Goal: Task Accomplishment & Management: Complete application form

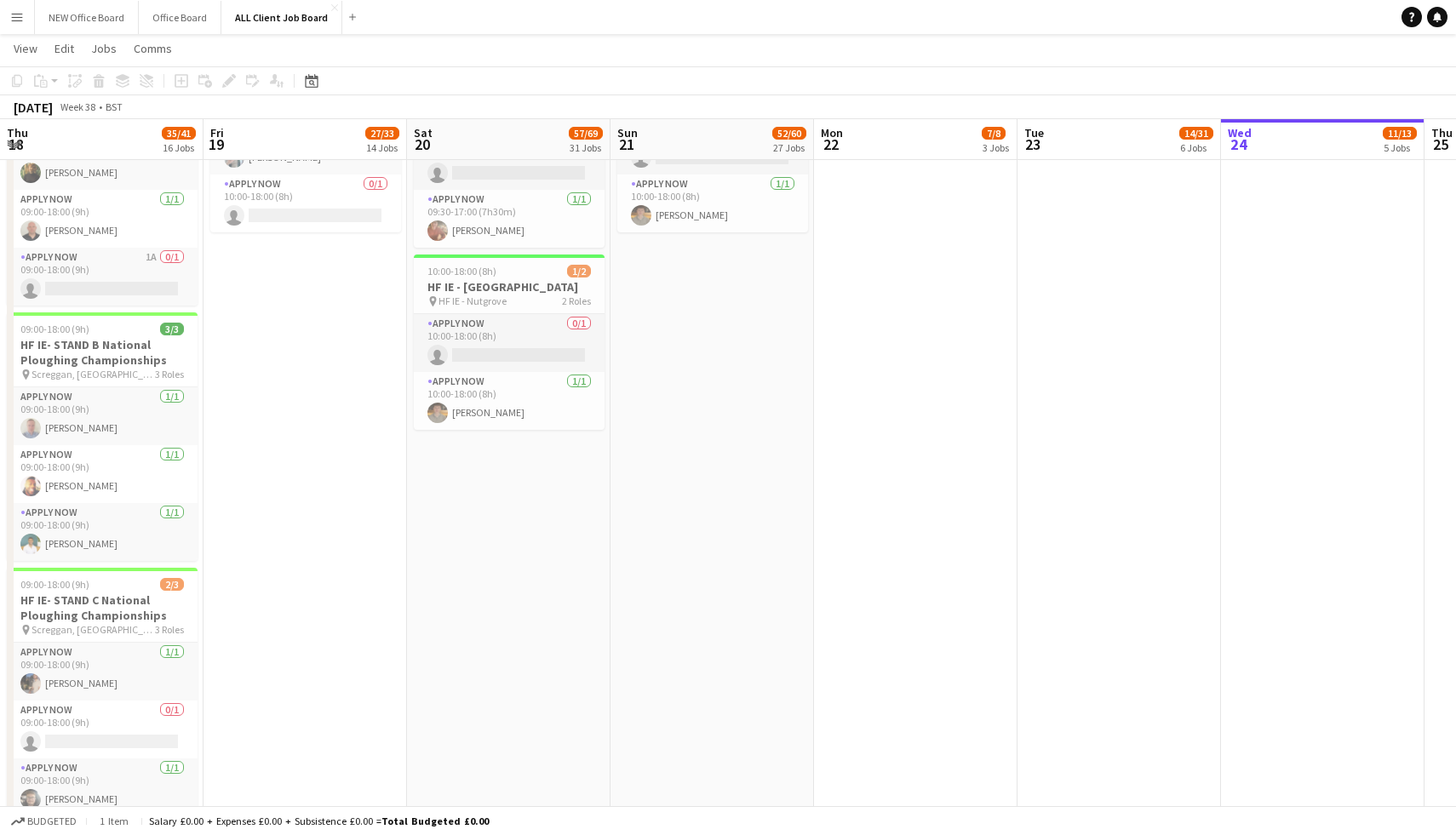
scroll to position [0, 515]
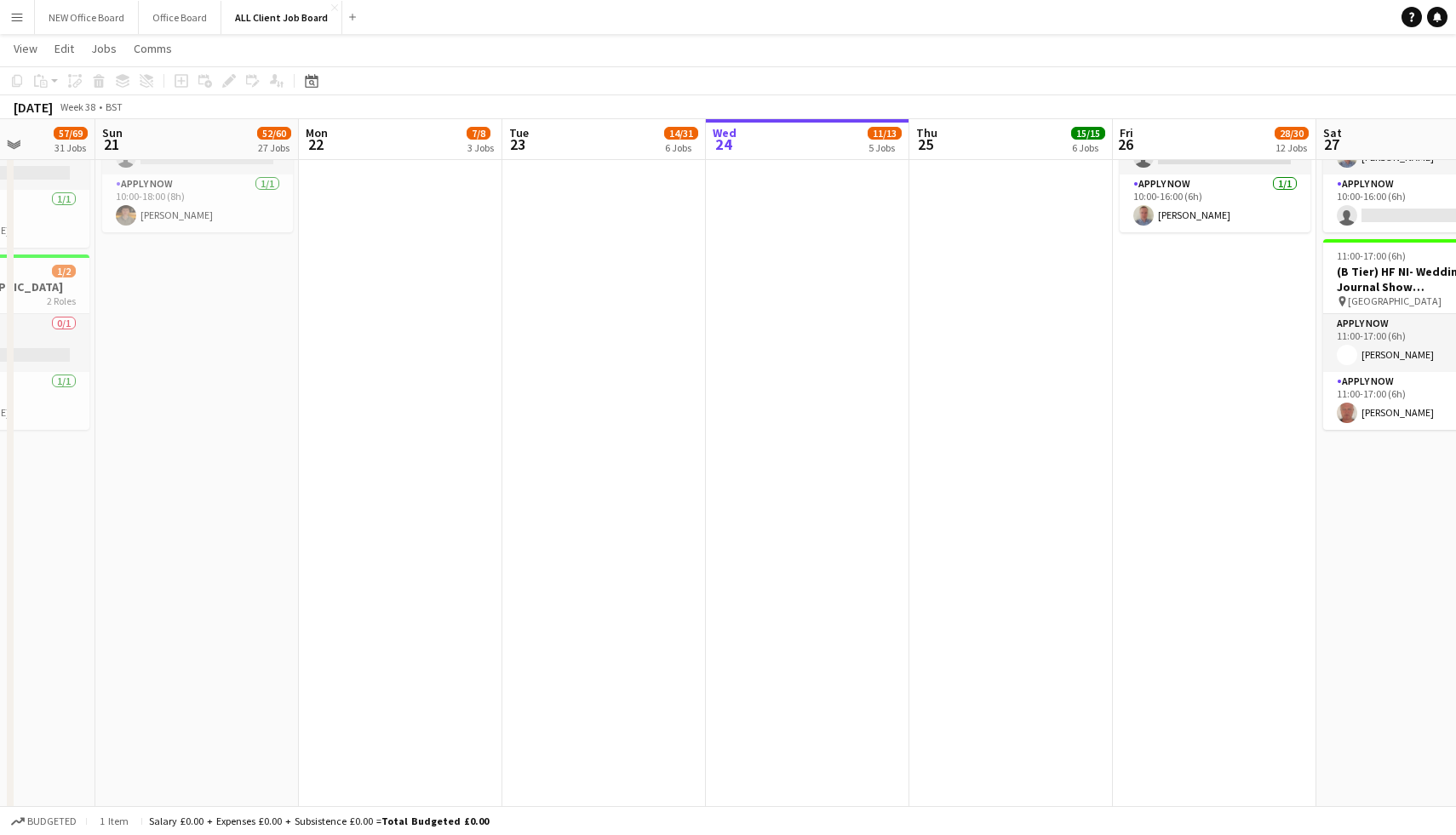
click at [534, 220] on app-date-cell at bounding box center [604, 808] width 203 height 1516
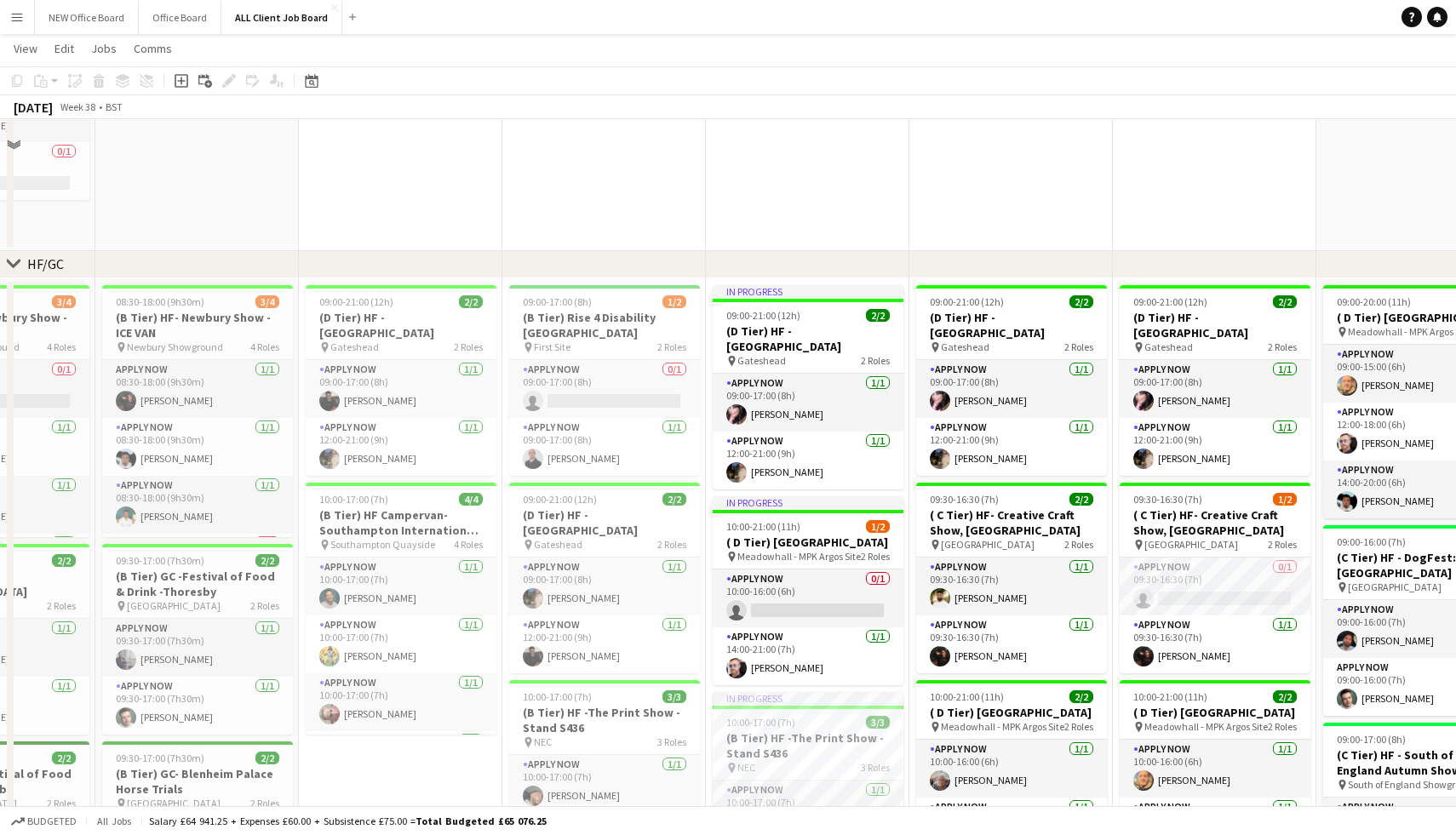
scroll to position [180, 0]
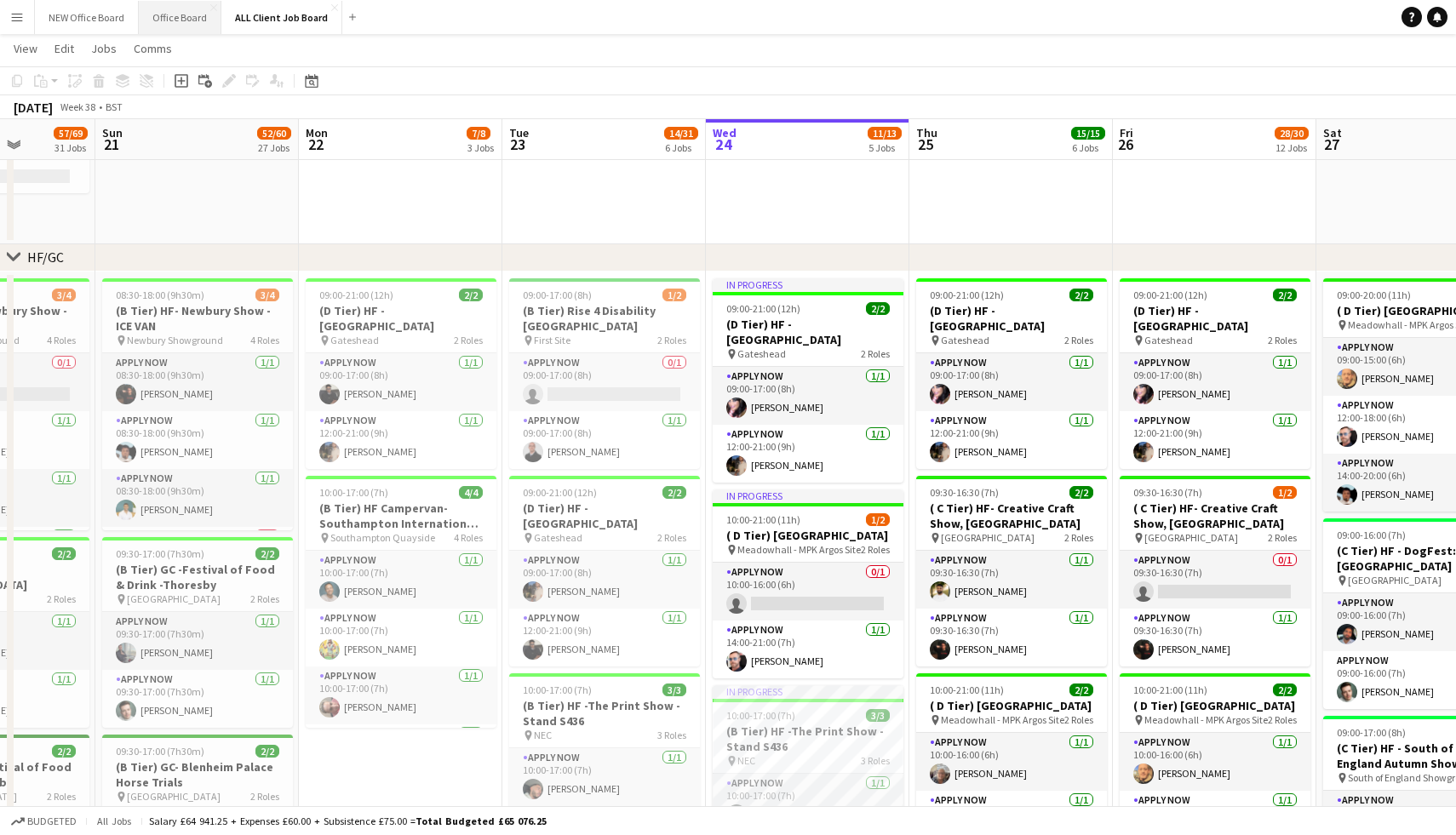
click at [165, 15] on button "Office Board Close" at bounding box center [179, 17] width 82 height 33
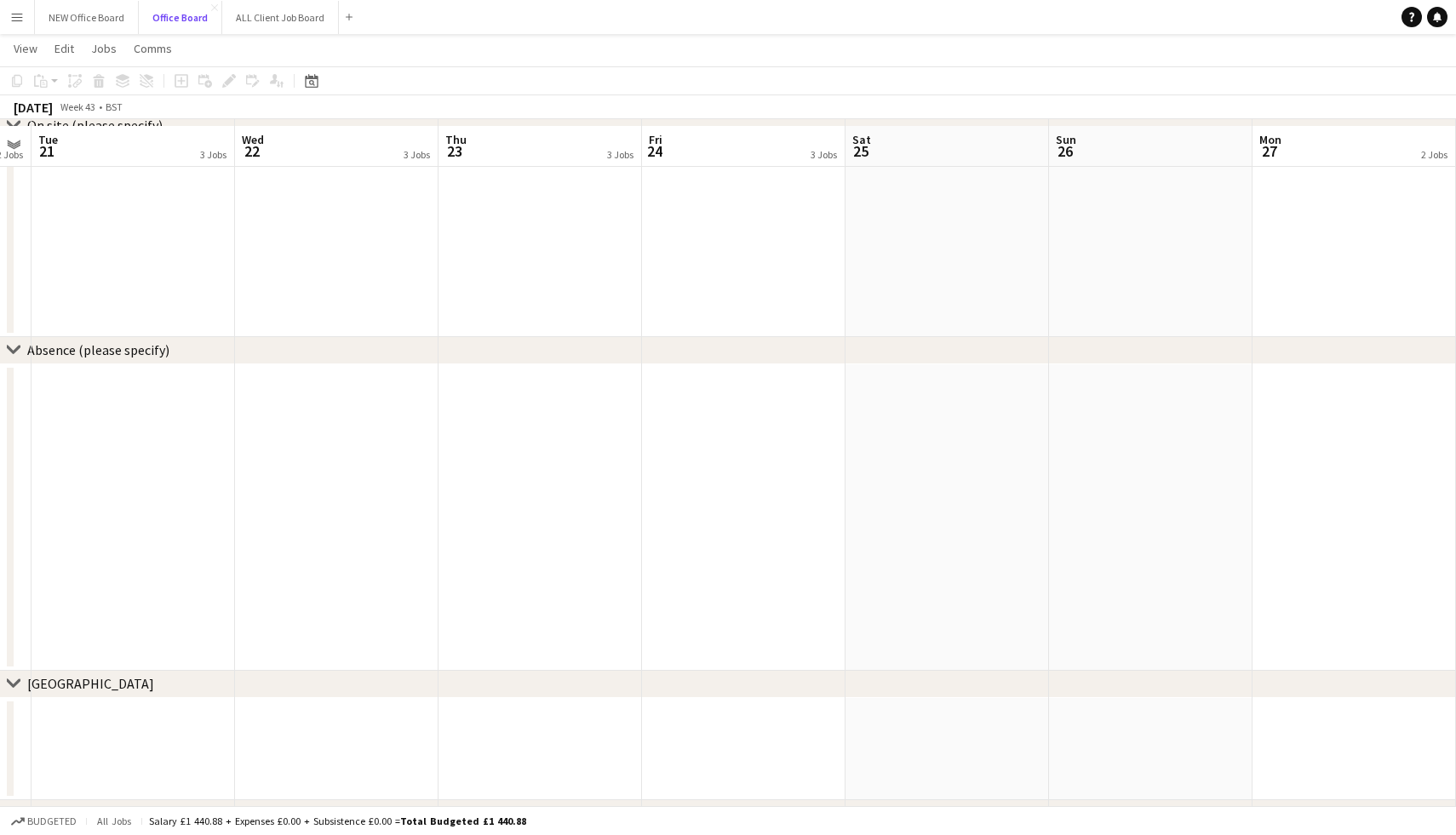
scroll to position [1288, 0]
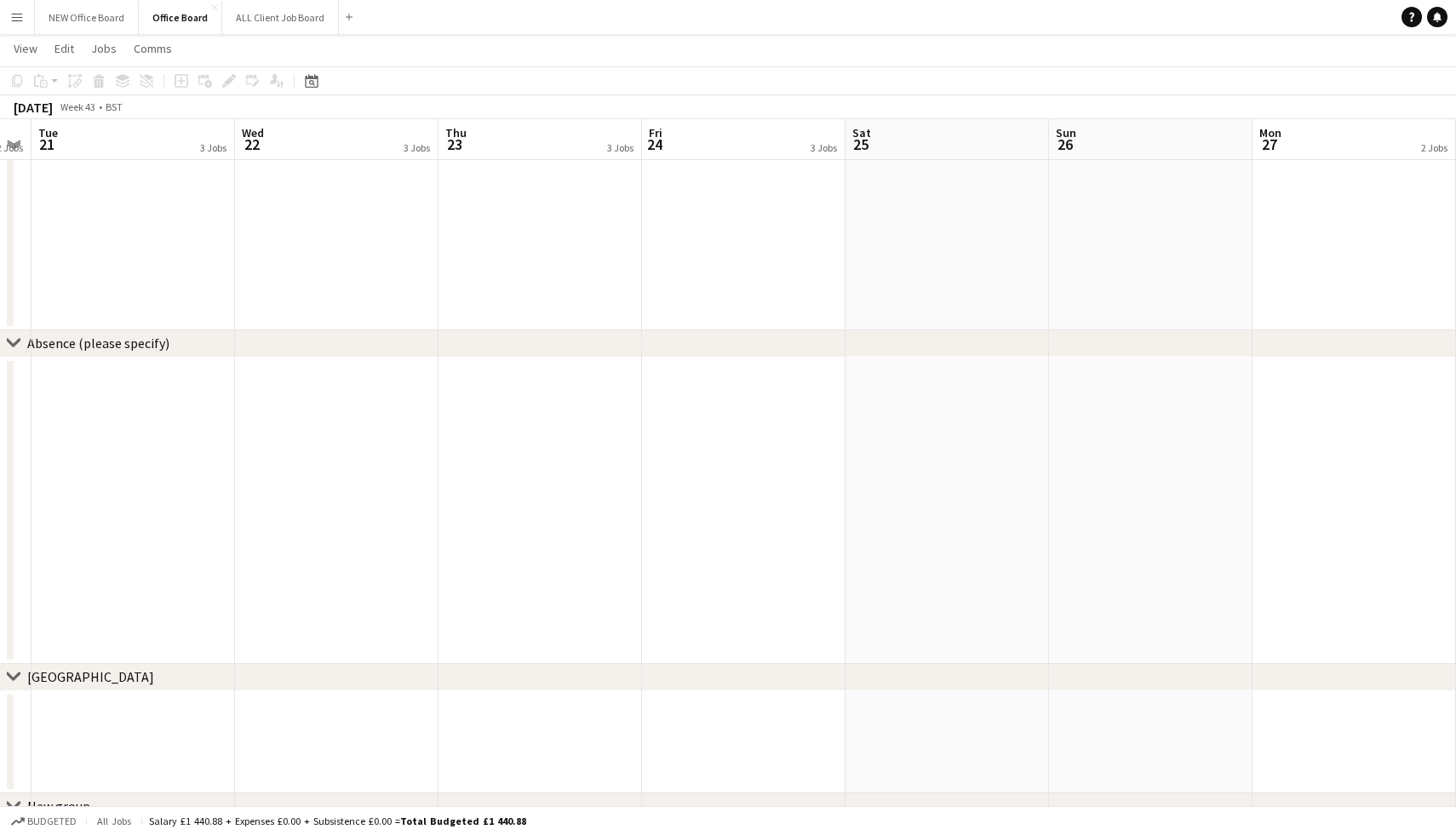
click at [761, 378] on app-date-cell at bounding box center [743, 510] width 203 height 307
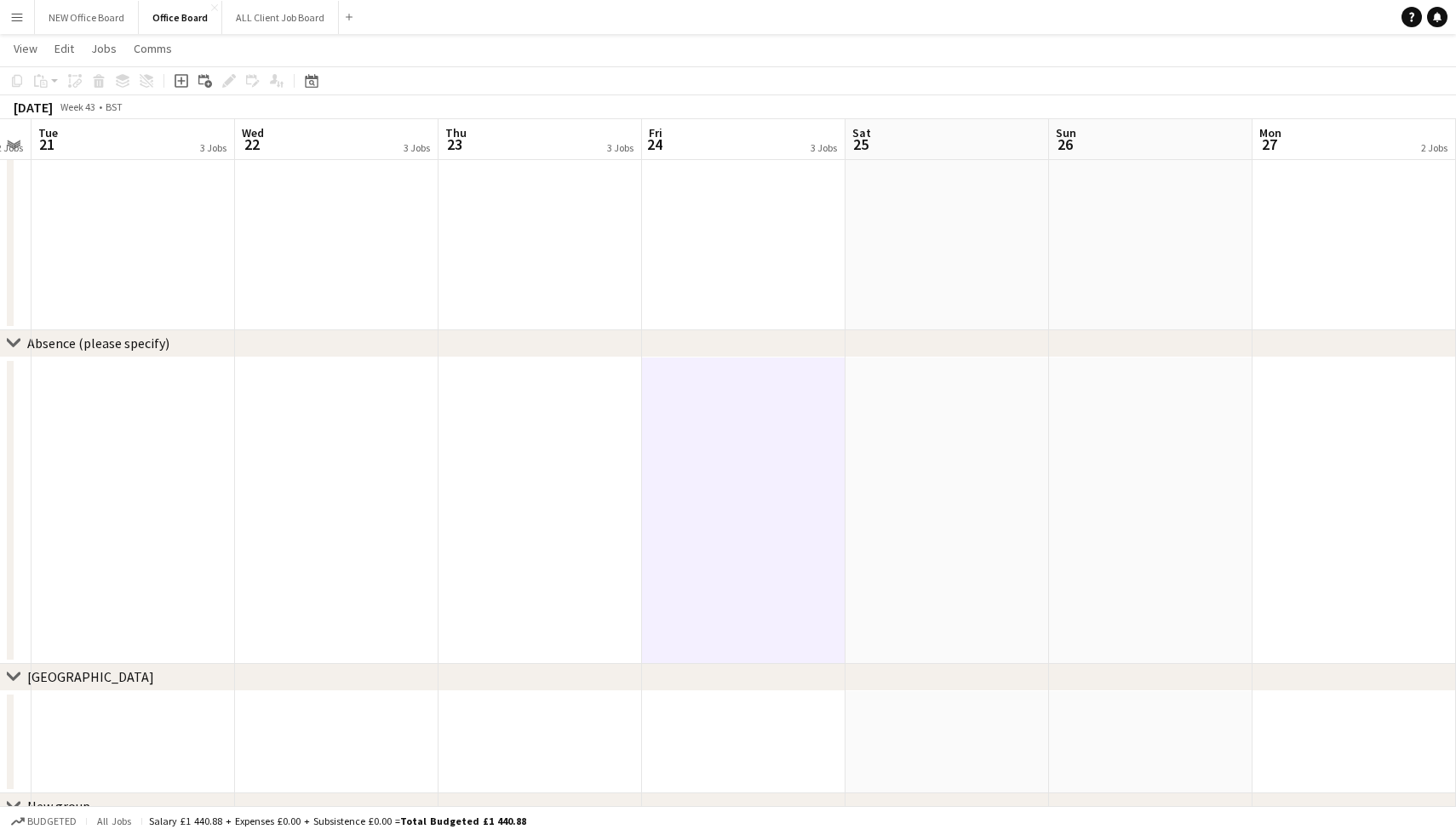
click at [761, 378] on app-date-cell at bounding box center [743, 510] width 203 height 307
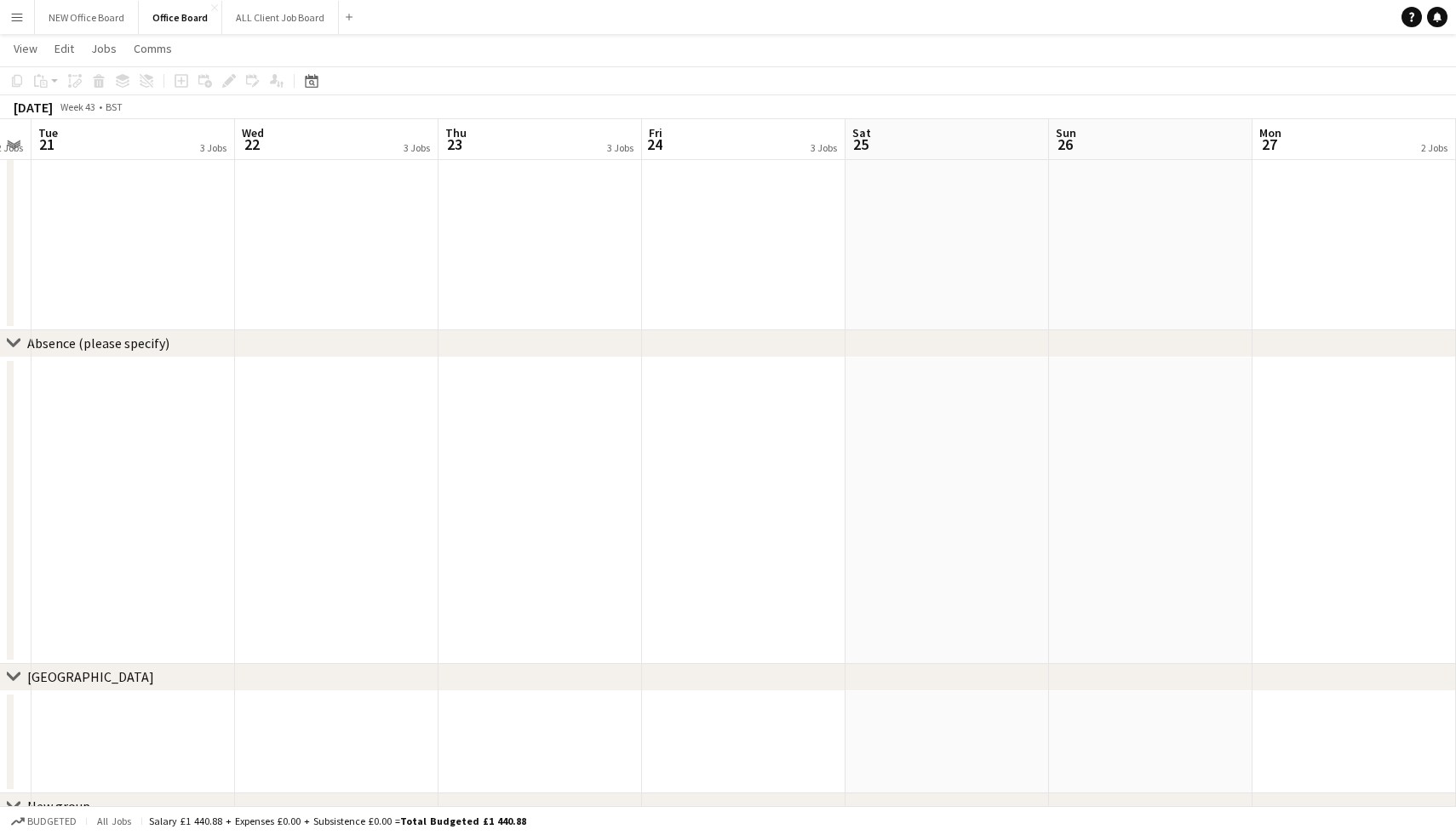
click at [761, 378] on app-date-cell at bounding box center [743, 510] width 203 height 307
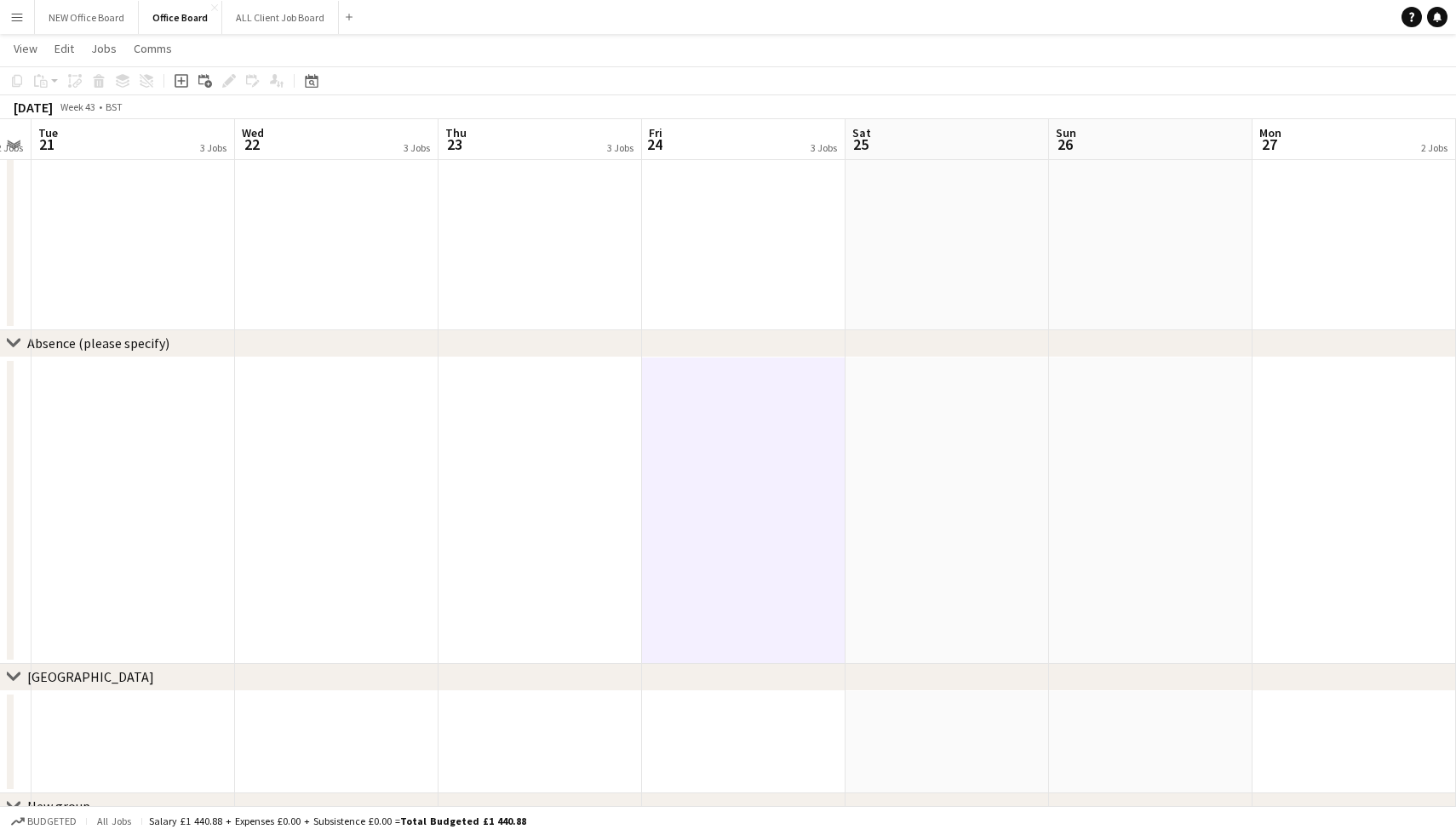
click at [761, 378] on app-date-cell at bounding box center [743, 510] width 203 height 307
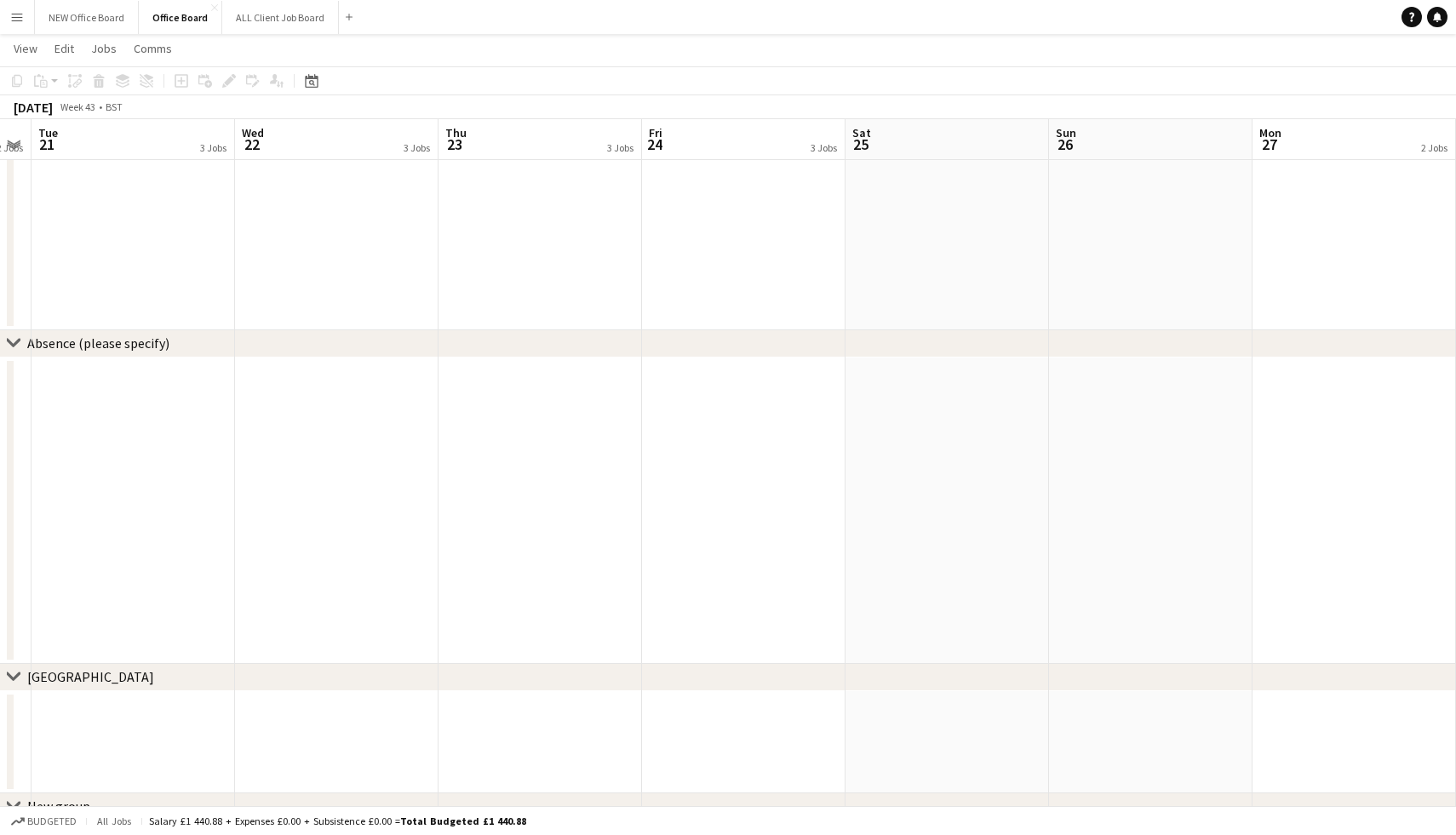
click at [761, 378] on app-date-cell at bounding box center [743, 510] width 203 height 307
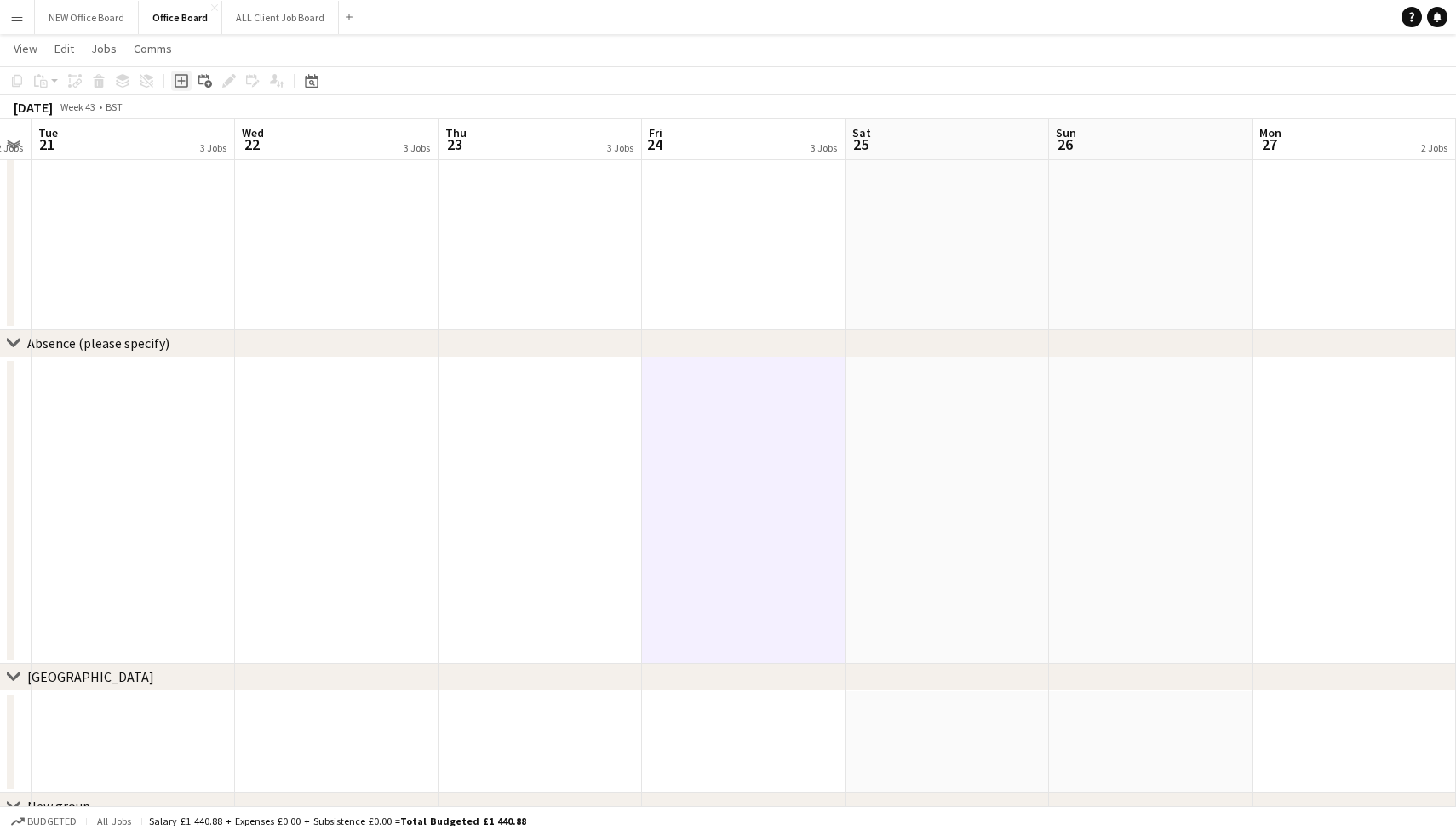
click at [181, 81] on icon at bounding box center [181, 80] width 8 height 8
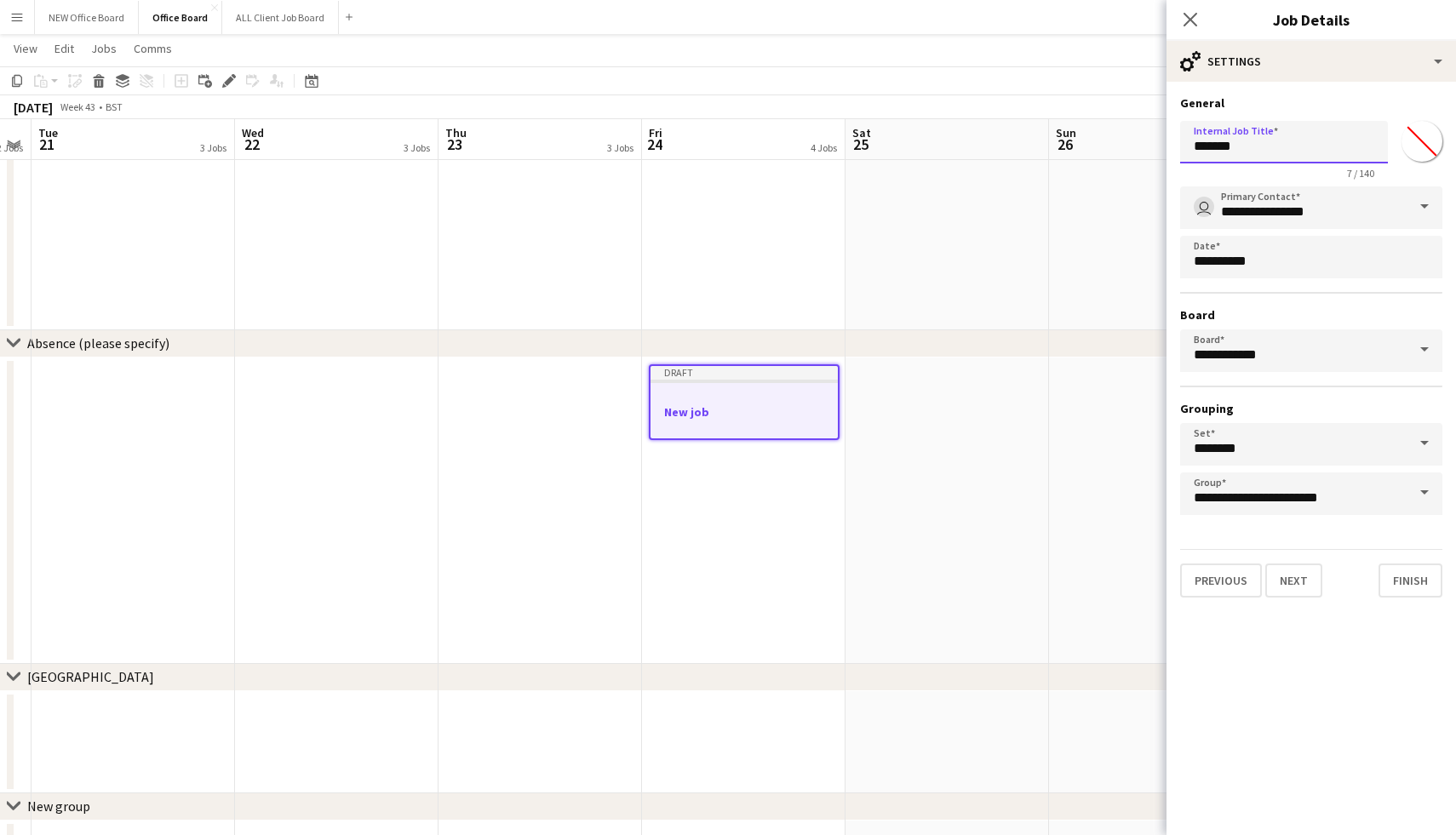
drag, startPoint x: 1246, startPoint y: 144, endPoint x: 1169, endPoint y: 144, distance: 77.0
click at [1169, 144] on form "**********" at bounding box center [1311, 346] width 289 height 502
type input "*"
type input "**********"
click at [1410, 576] on button "Finish" at bounding box center [1410, 580] width 64 height 34
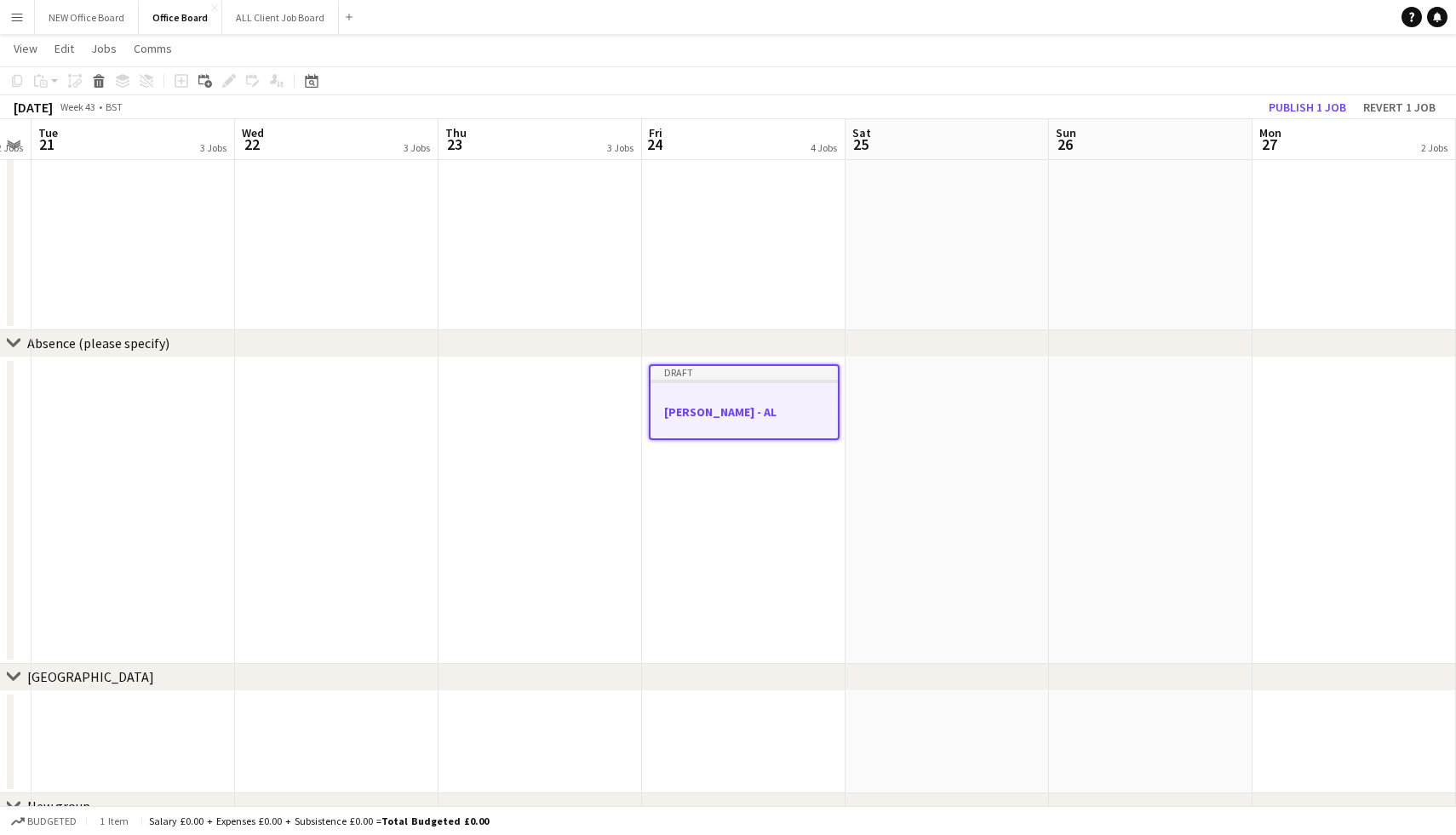
click at [1043, 432] on app-date-cell at bounding box center [948, 510] width 203 height 307
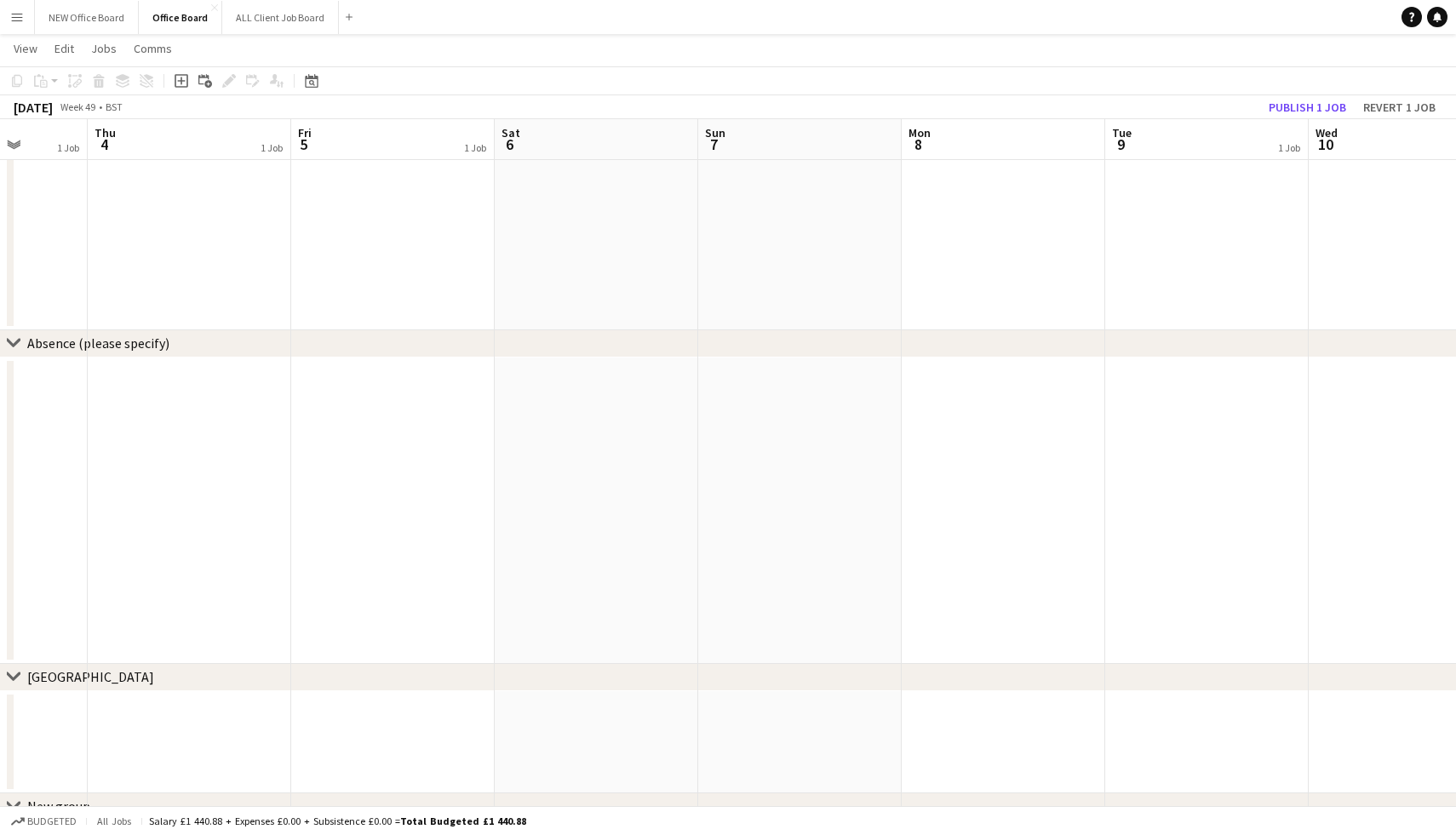
scroll to position [0, 521]
click at [176, 374] on app-date-cell at bounding box center [191, 510] width 203 height 307
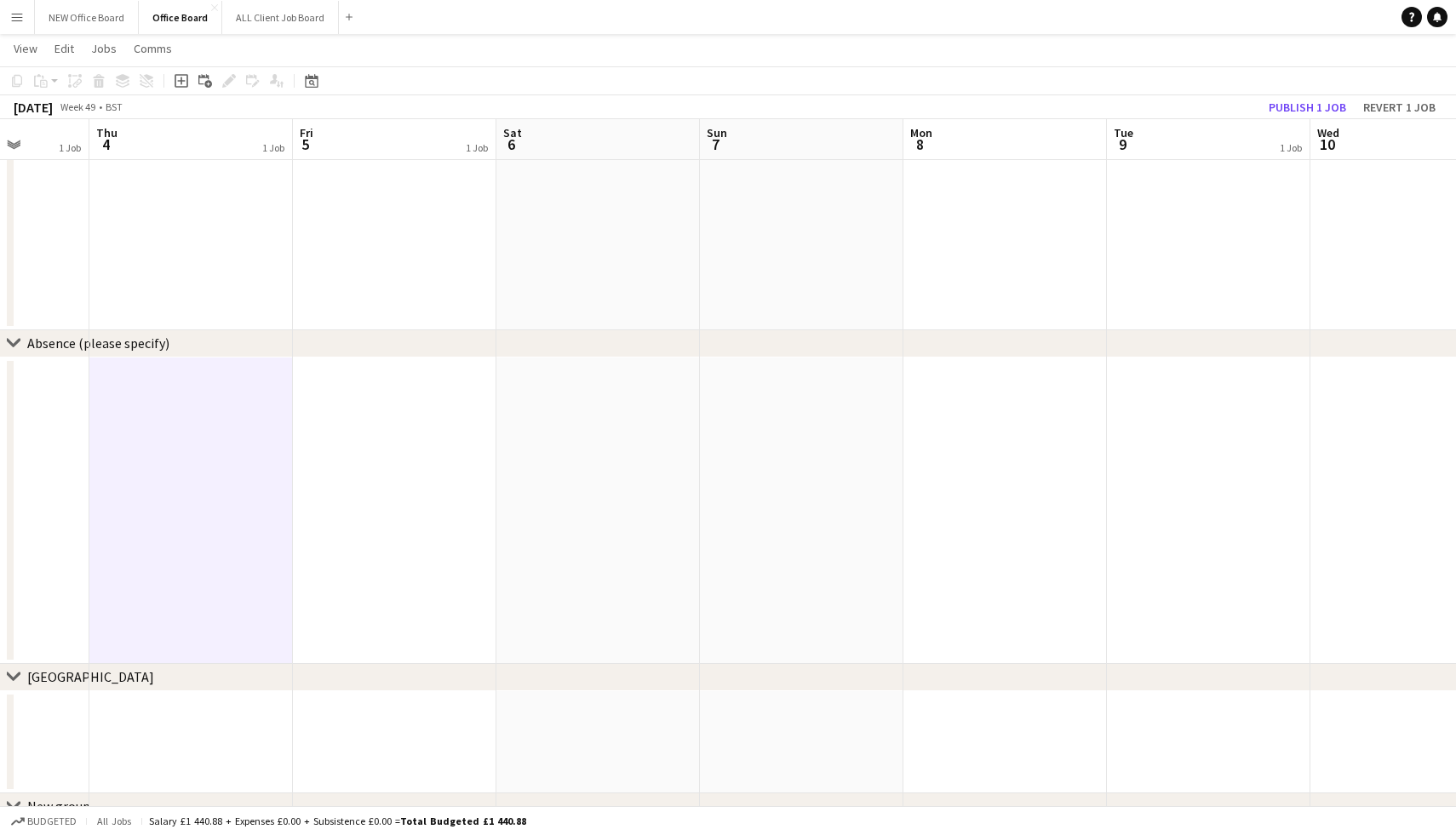
click at [176, 374] on app-date-cell at bounding box center [191, 510] width 203 height 307
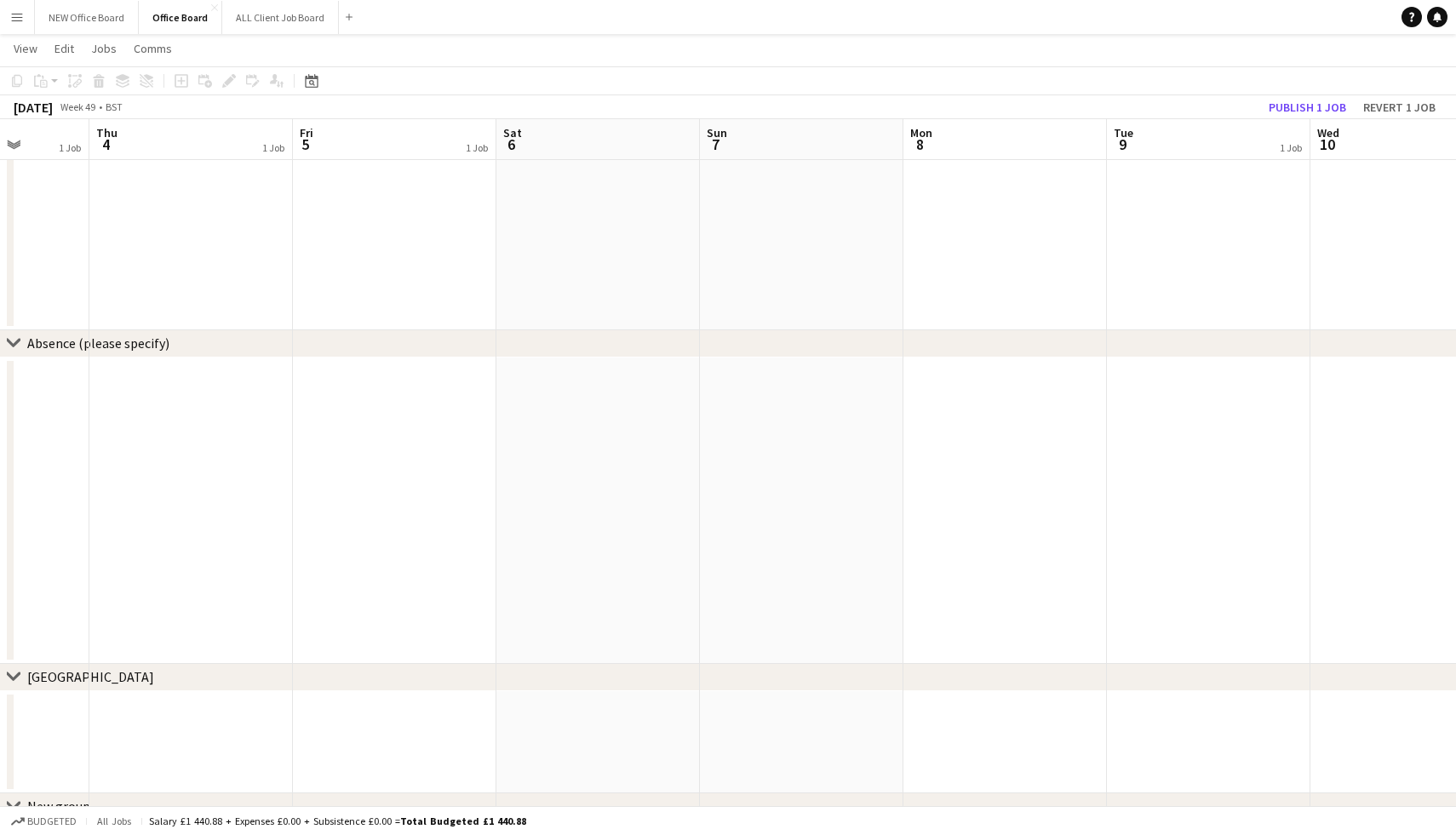
click at [176, 374] on app-date-cell at bounding box center [191, 510] width 203 height 307
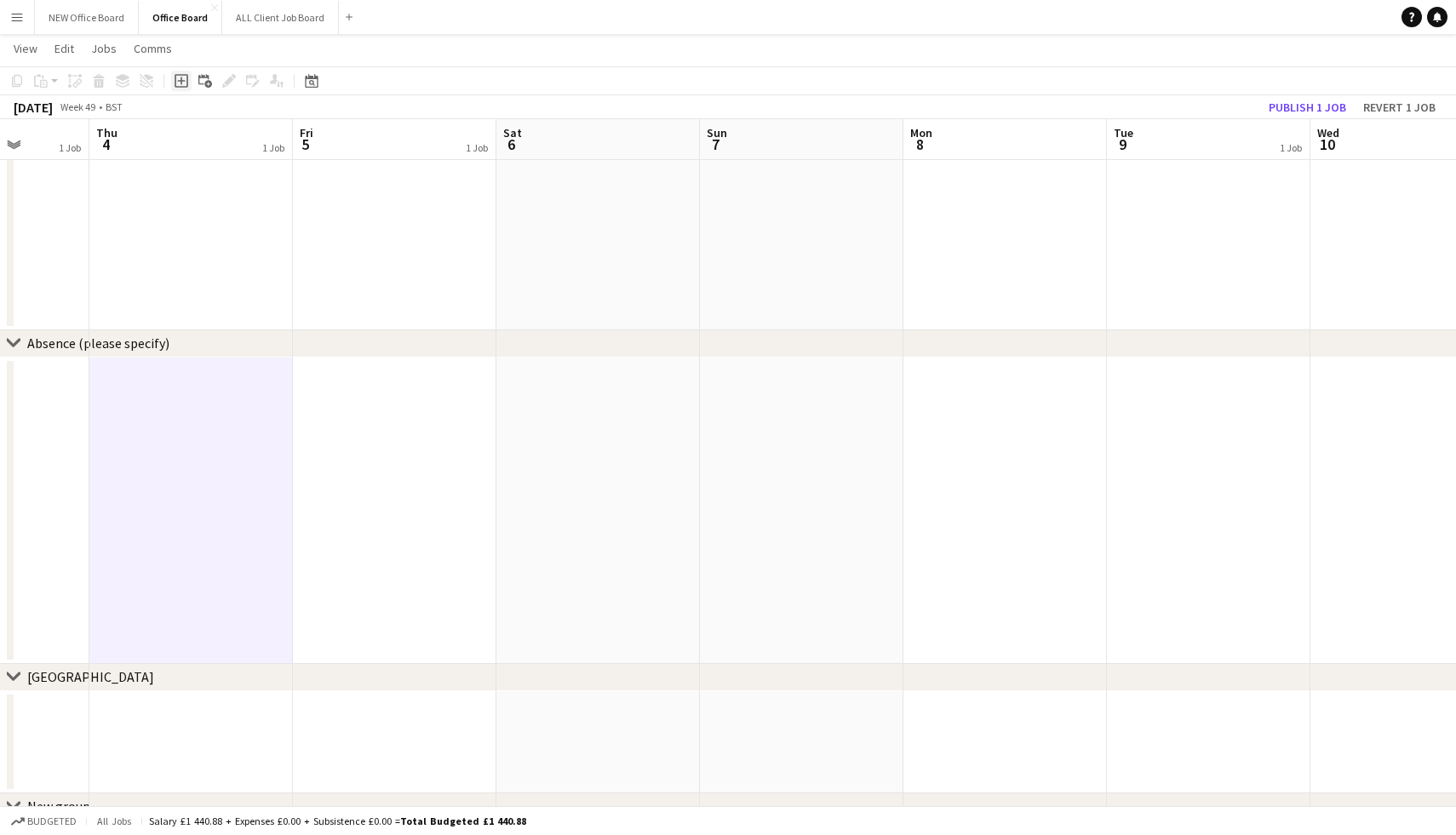
click at [180, 80] on icon at bounding box center [181, 80] width 8 height 8
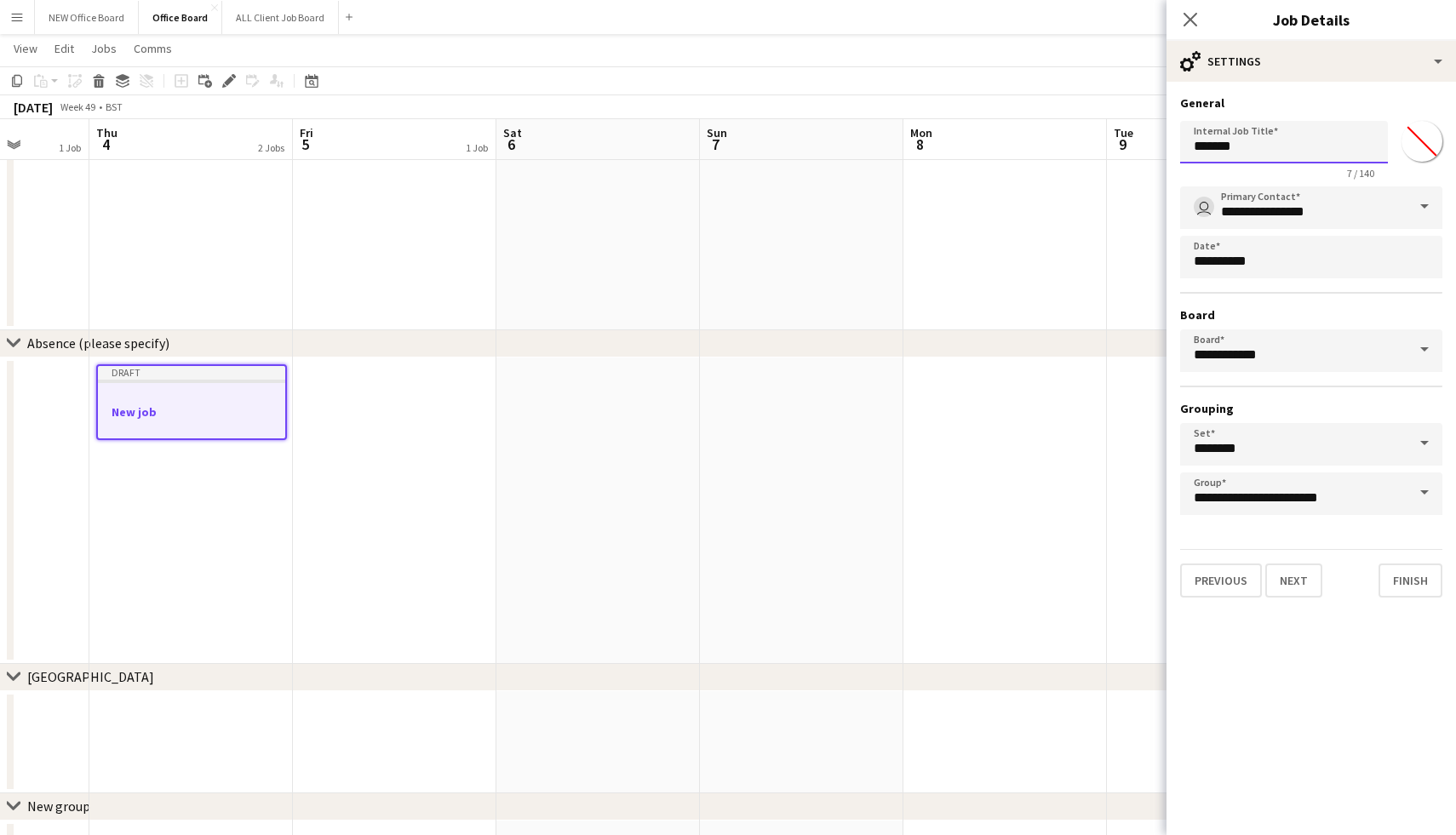
click at [1250, 142] on input "*******" at bounding box center [1284, 142] width 208 height 43
type input "*"
type input "**********"
click at [1419, 577] on button "Finish" at bounding box center [1410, 580] width 64 height 34
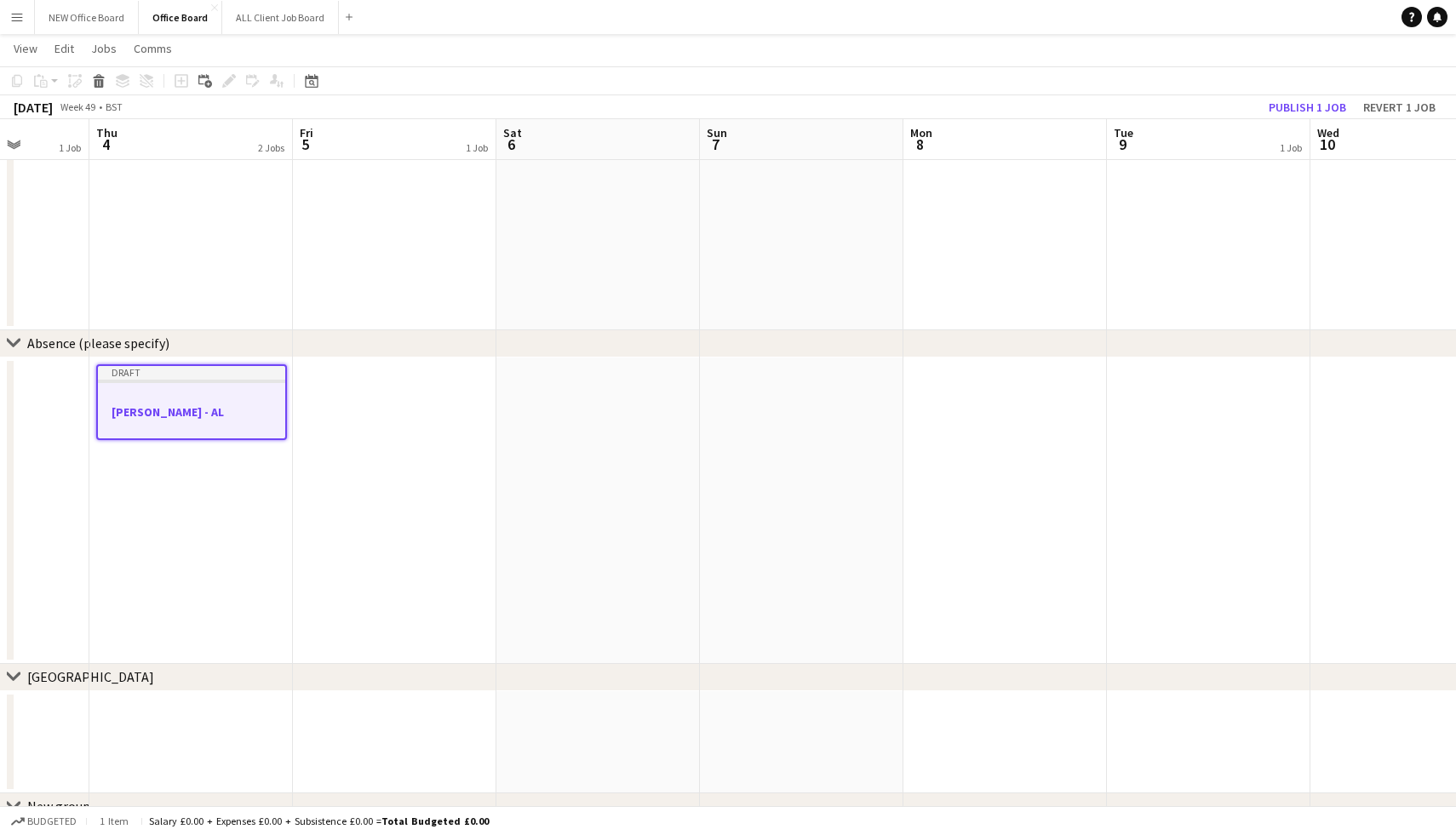
click at [335, 259] on app-date-cell at bounding box center [395, 230] width 203 height 198
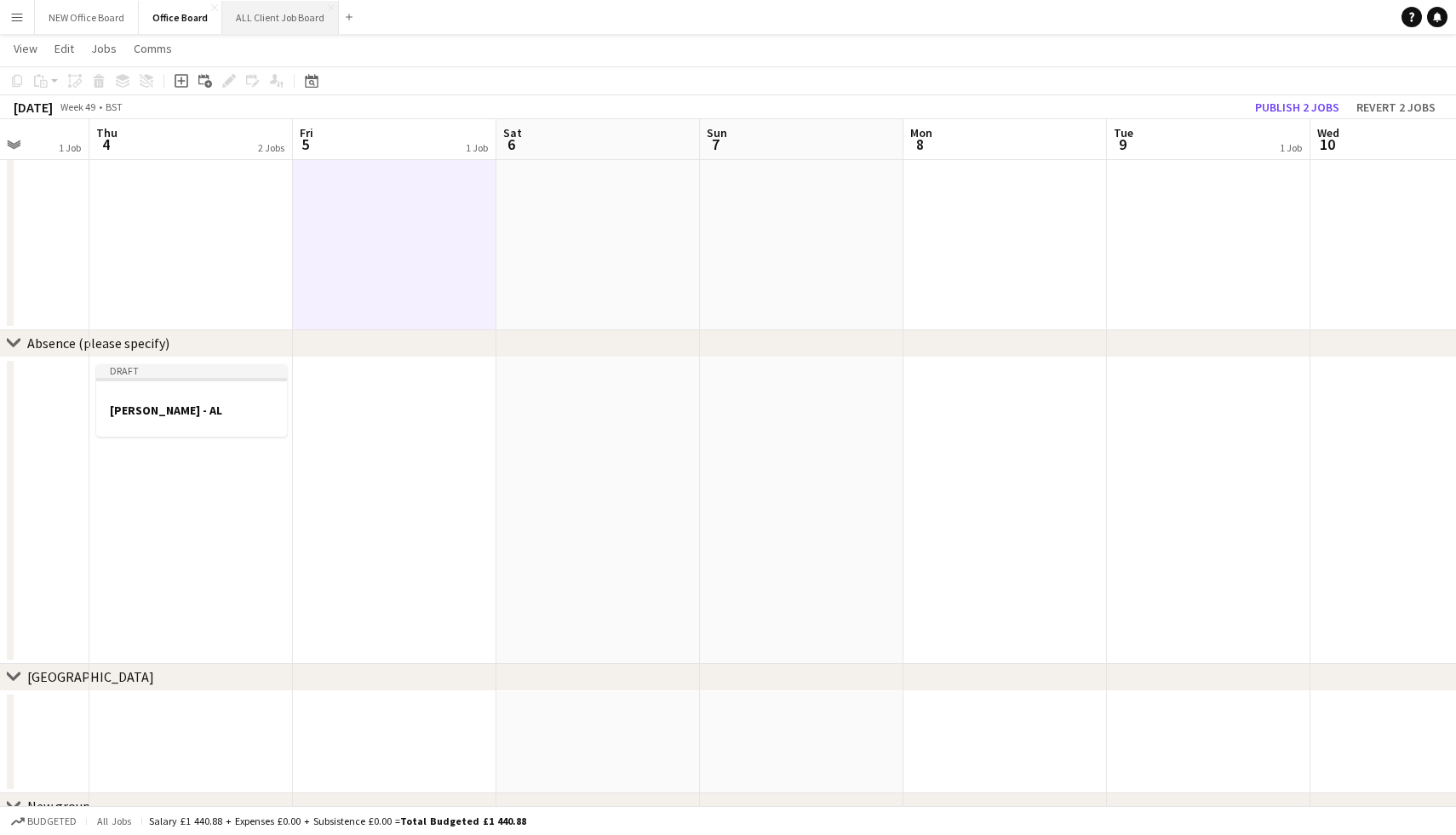
click at [247, 17] on button "ALL Client Job Board Close" at bounding box center [281, 17] width 117 height 33
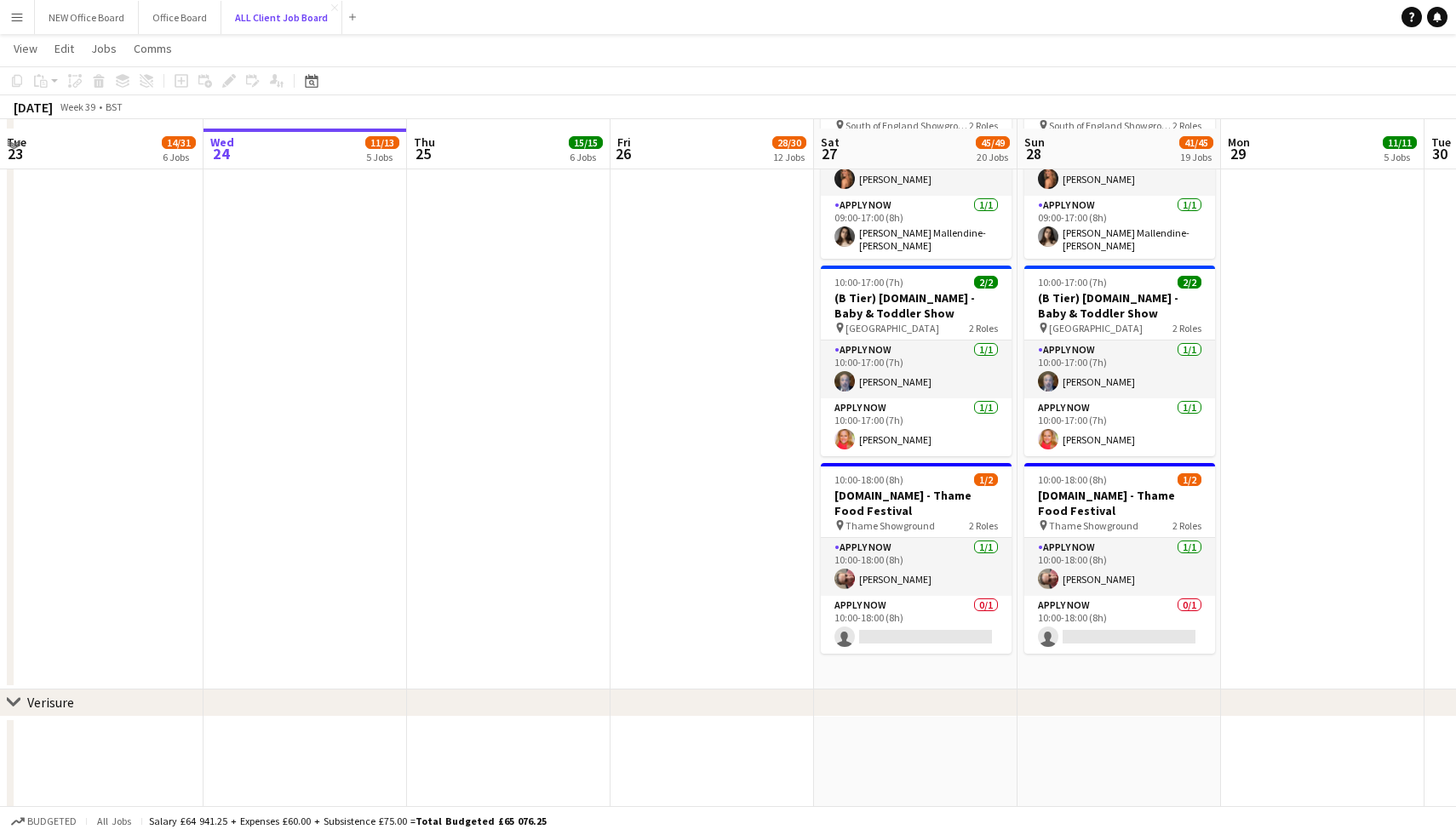
scroll to position [5473, 0]
